Goal: Task Accomplishment & Management: Complete application form

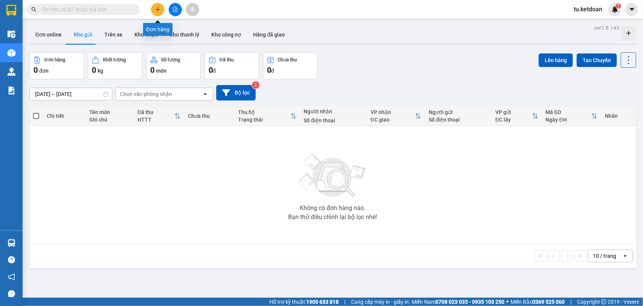
click at [158, 11] on icon "plus" at bounding box center [157, 9] width 5 height 5
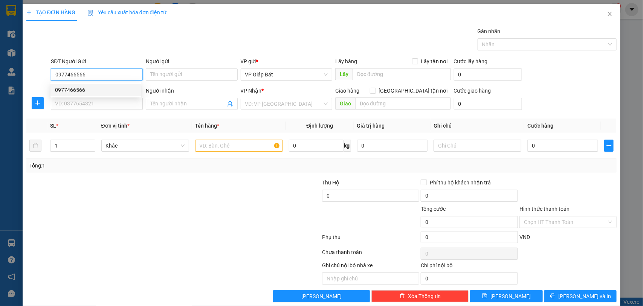
click at [91, 90] on div "0977466566" at bounding box center [96, 90] width 82 height 8
type input "0977466566"
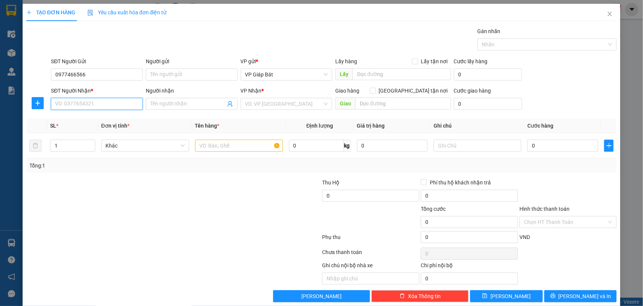
click at [85, 102] on input "SĐT Người Nhận *" at bounding box center [97, 104] width 92 height 12
click at [91, 130] on div "0934330813 - Mr [PERSON_NAME]" at bounding box center [96, 131] width 82 height 8
type input "0934330813"
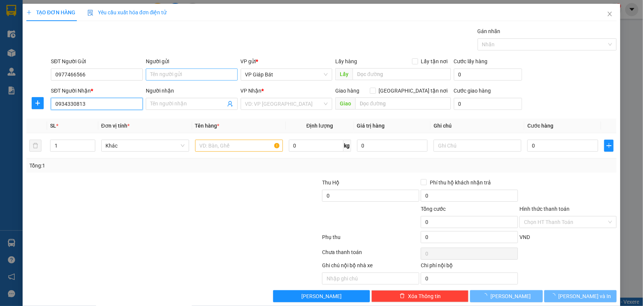
type input "Mr [PERSON_NAME]"
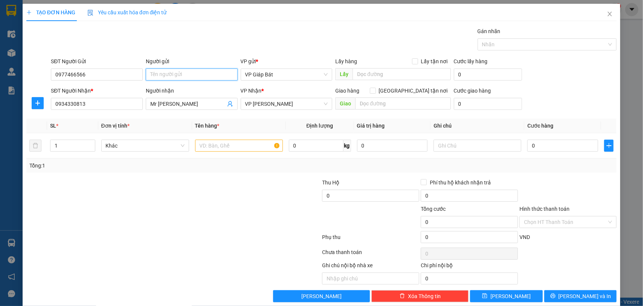
click at [166, 75] on input "Người gửi" at bounding box center [192, 75] width 92 height 12
type input "D"
type input "[PERSON_NAME]"
click at [233, 145] on input "text" at bounding box center [239, 146] width 88 height 12
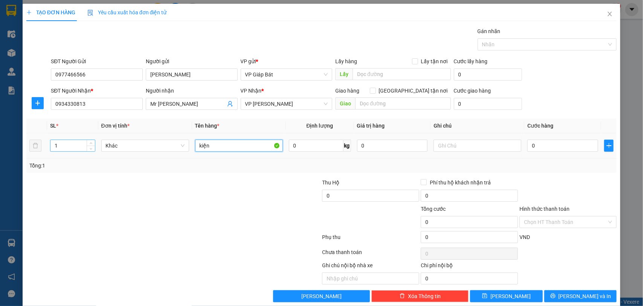
type input "kiện"
click at [61, 148] on input "1" at bounding box center [72, 145] width 44 height 11
type input "2"
click at [89, 143] on span "up" at bounding box center [91, 144] width 5 height 5
click at [533, 148] on input "0" at bounding box center [562, 146] width 71 height 12
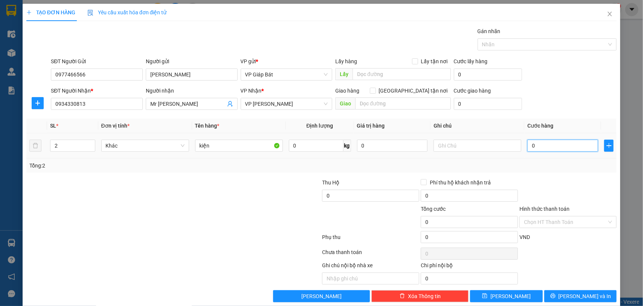
type input "8"
type input "80"
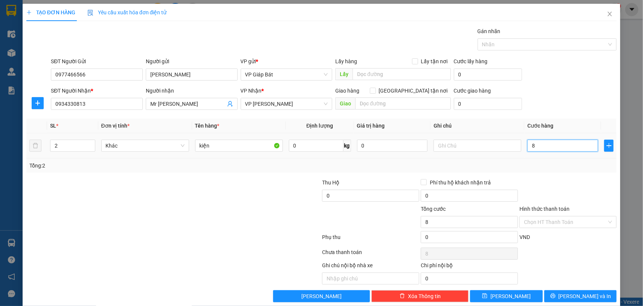
type input "80"
type input "800"
type input "8.000"
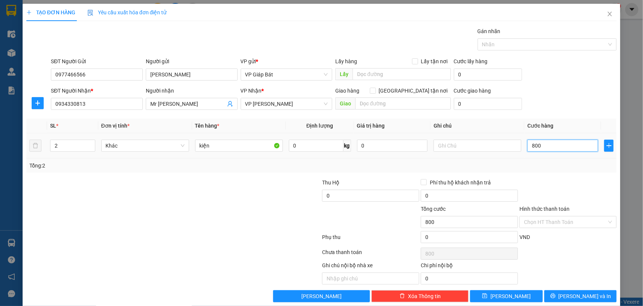
type input "8.000"
type input "80.000"
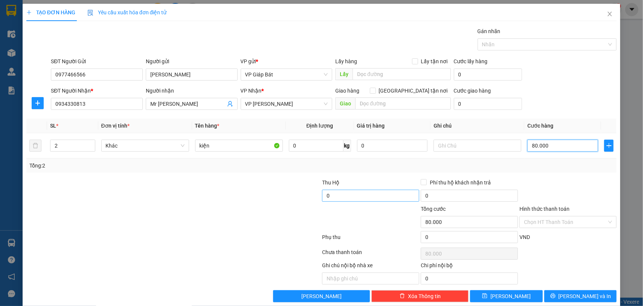
type input "80.000"
click at [514, 42] on div at bounding box center [543, 44] width 128 height 9
type input "20.000"
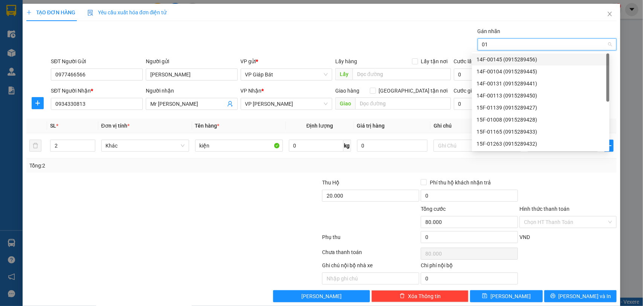
type input "015"
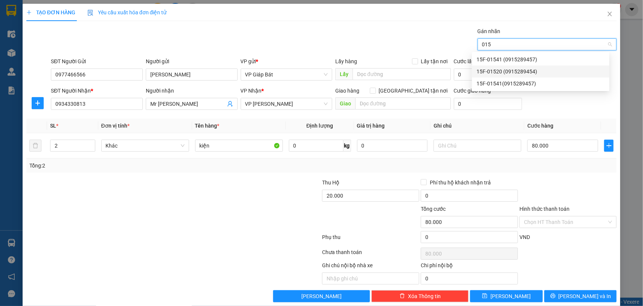
click at [507, 70] on div "15F-01520 (0915289454)" at bounding box center [540, 71] width 128 height 8
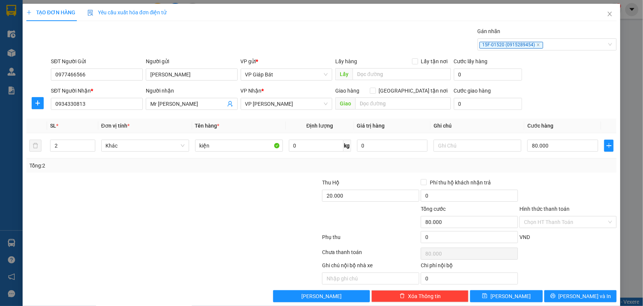
click at [544, 169] on div "Tổng: 2" at bounding box center [321, 165] width 584 height 8
drag, startPoint x: 578, startPoint y: 295, endPoint x: 576, endPoint y: 291, distance: 4.7
click at [578, 293] on span "[PERSON_NAME] và In" at bounding box center [584, 296] width 53 height 8
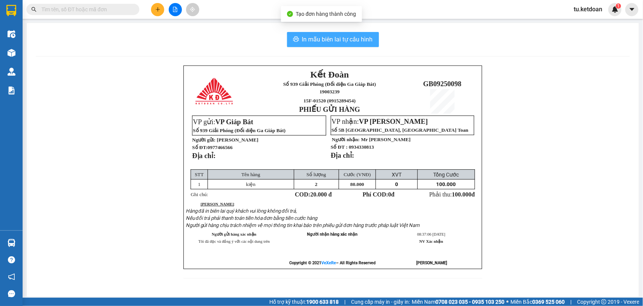
click at [341, 41] on span "In mẫu biên lai tự cấu hình" at bounding box center [337, 39] width 71 height 9
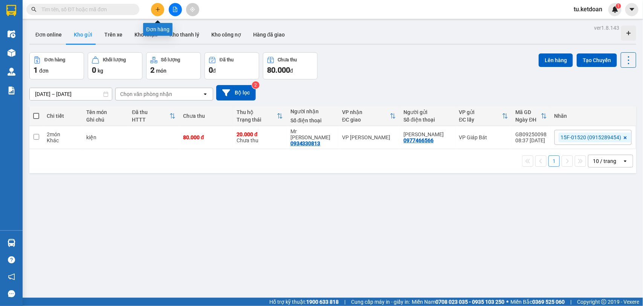
click at [158, 9] on icon "plus" at bounding box center [157, 9] width 5 height 5
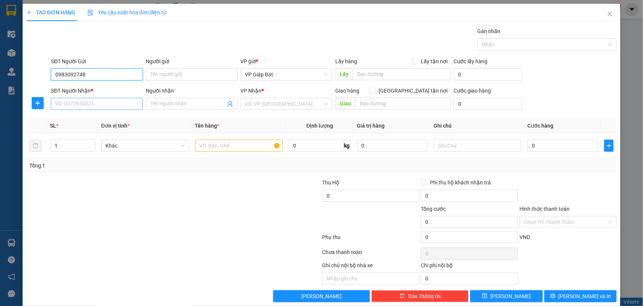
type input "0983092748"
click at [90, 101] on input "SĐT Người Nhận *" at bounding box center [97, 104] width 92 height 12
type input "0978705226"
click at [172, 104] on input "Người nhận" at bounding box center [187, 104] width 75 height 8
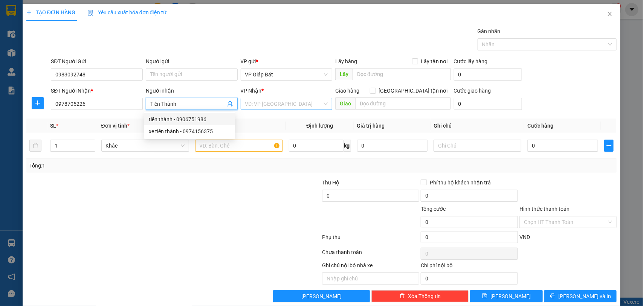
type input "Tiến Thành"
click at [261, 102] on input "search" at bounding box center [284, 103] width 78 height 11
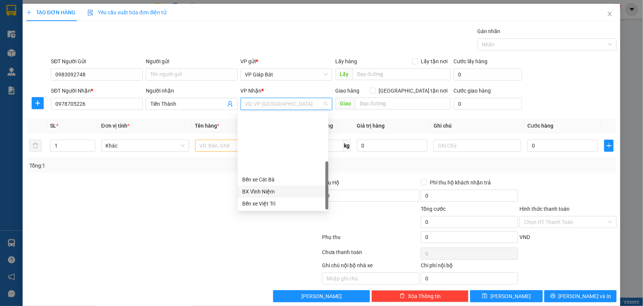
scroll to position [72, 0]
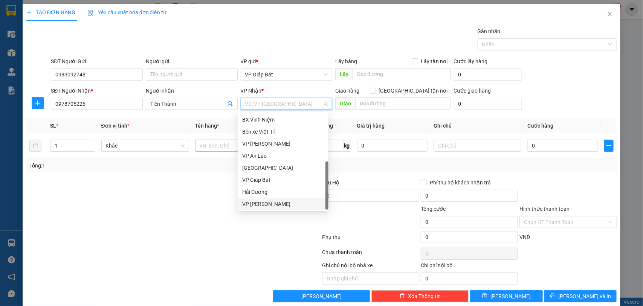
click at [261, 203] on div "VP [PERSON_NAME]" at bounding box center [283, 204] width 82 height 8
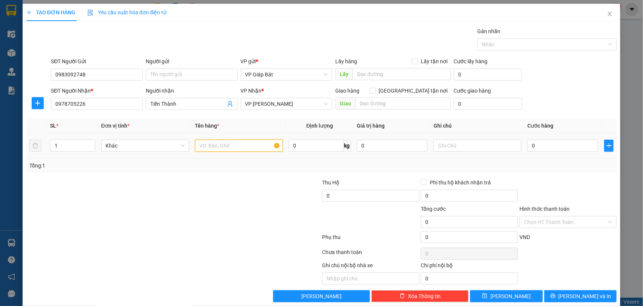
click at [206, 146] on input "text" at bounding box center [239, 146] width 88 height 12
type input "cục gang"
click at [539, 143] on input "0" at bounding box center [562, 146] width 71 height 12
type input "7"
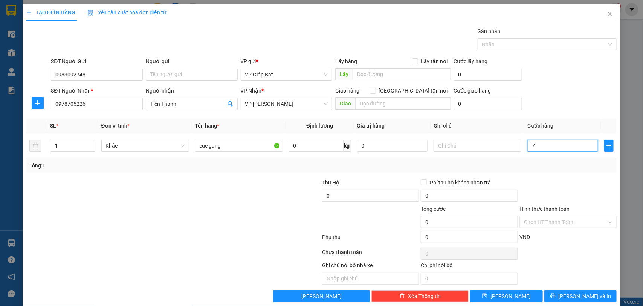
type input "7"
type input "70"
type input "700"
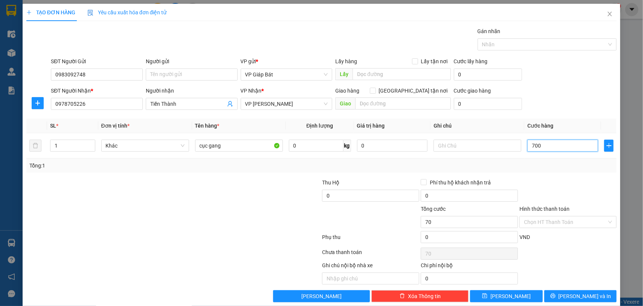
type input "700"
type input "7.000"
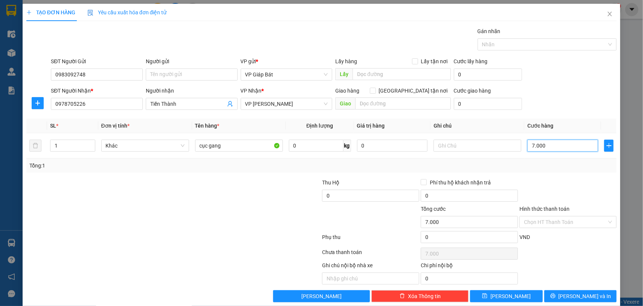
type input "70.000"
click at [509, 44] on div at bounding box center [543, 44] width 128 height 9
type input "70.000"
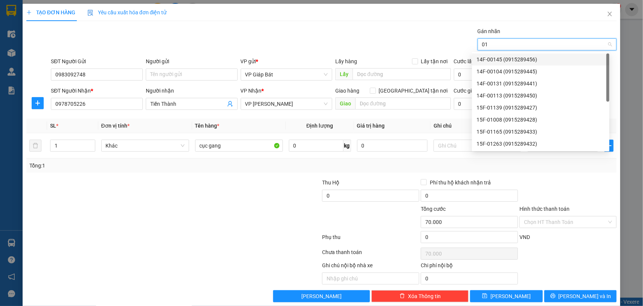
type input "015"
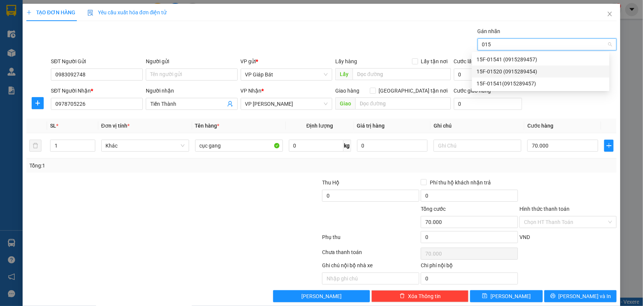
click at [504, 70] on div "15F-01520 (0915289454)" at bounding box center [540, 71] width 128 height 8
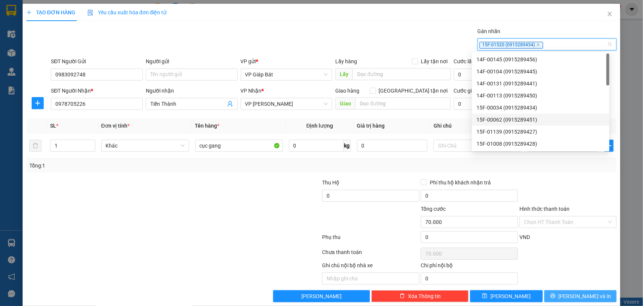
click at [573, 298] on span "[PERSON_NAME] và In" at bounding box center [584, 296] width 53 height 8
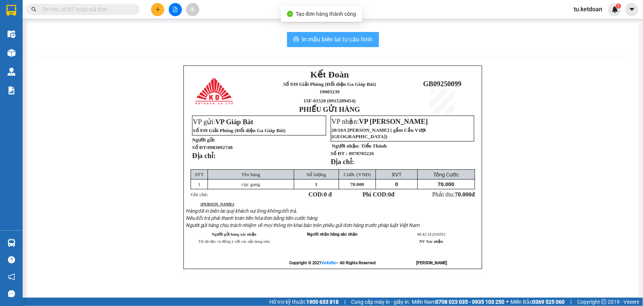
click at [334, 42] on span "In mẫu biên lai tự cấu hình" at bounding box center [337, 39] width 71 height 9
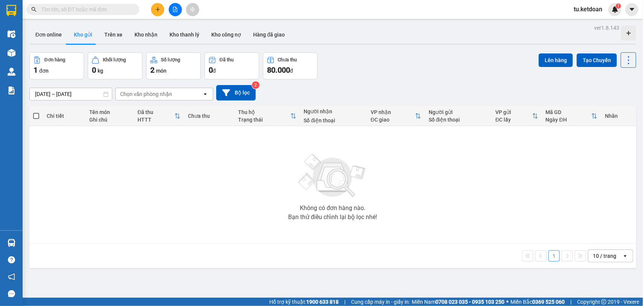
click at [71, 96] on input "[DATE] – [DATE]" at bounding box center [71, 94] width 82 height 12
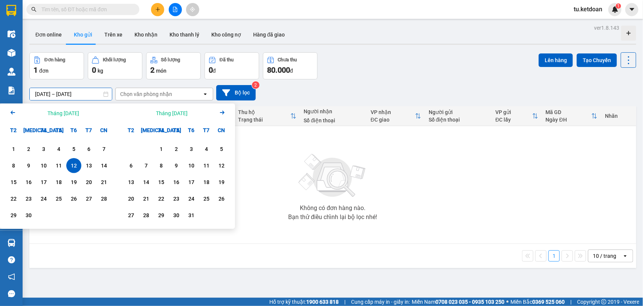
click at [70, 168] on div "12" at bounding box center [74, 165] width 11 height 9
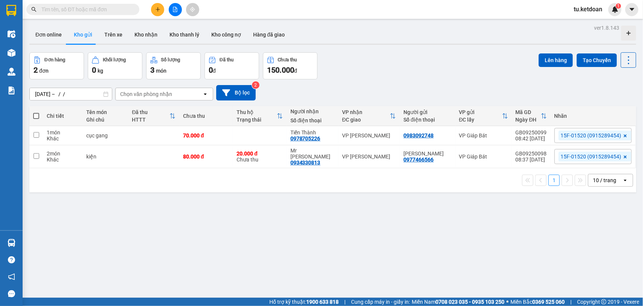
type input "[DATE] – [DATE]"
